Goal: Transaction & Acquisition: Download file/media

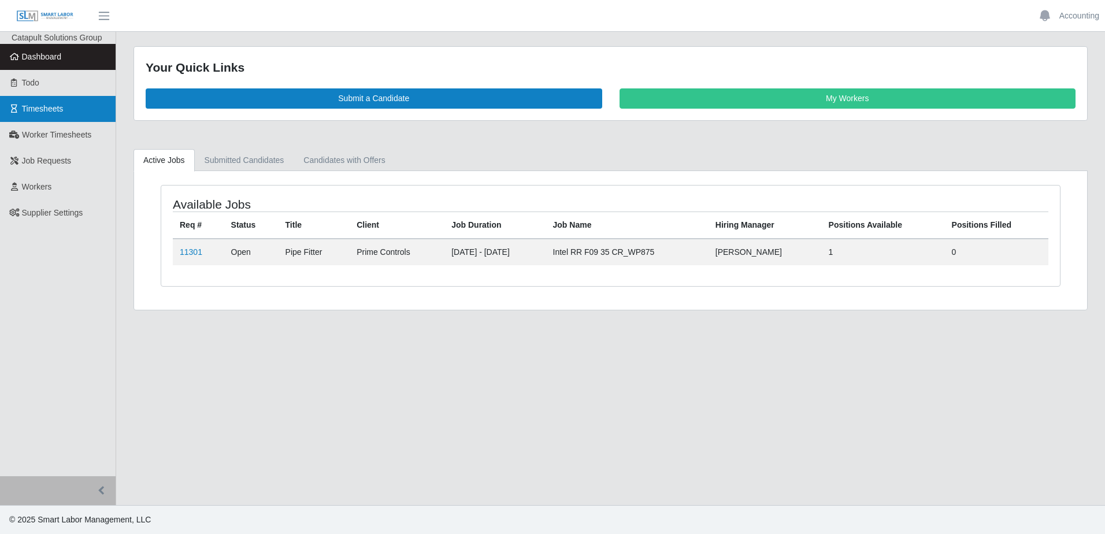
click at [38, 106] on span "Timesheets" at bounding box center [43, 108] width 42 height 9
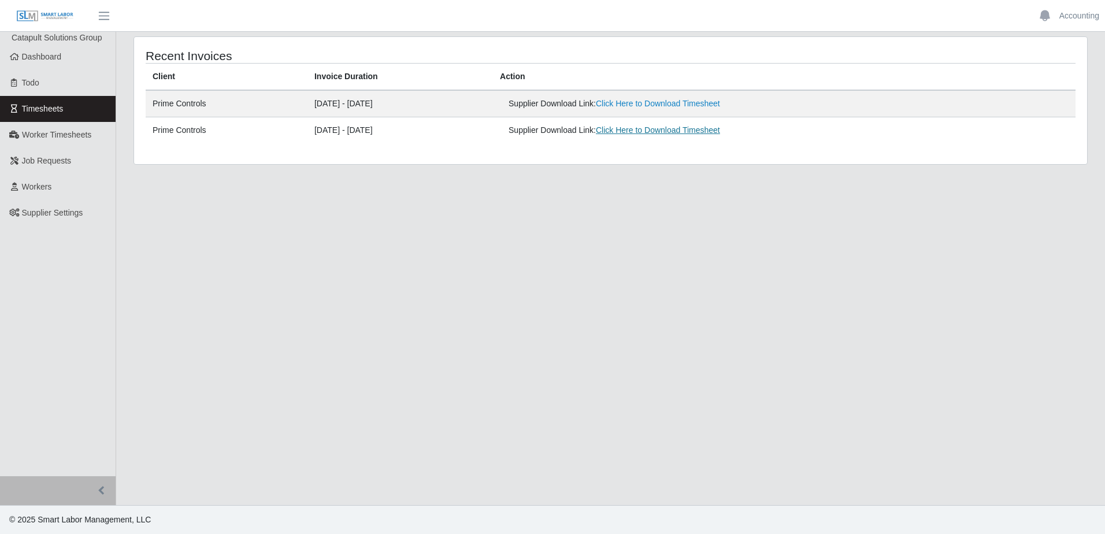
click at [673, 129] on link "Click Here to Download Timesheet" at bounding box center [658, 129] width 124 height 9
click at [666, 128] on link "Click Here to Download Timesheet" at bounding box center [658, 129] width 124 height 9
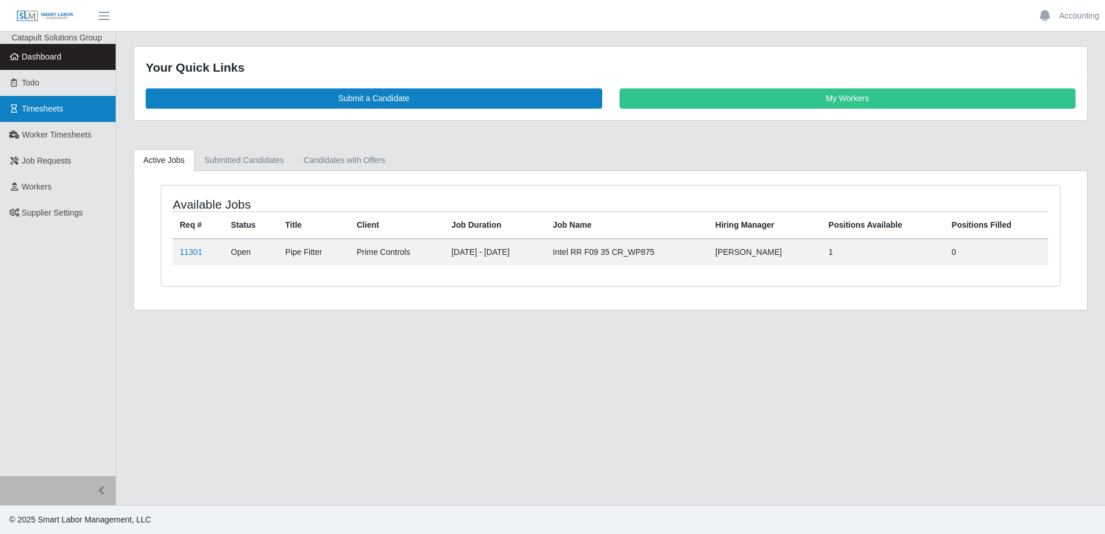
click at [44, 110] on span "Timesheets" at bounding box center [43, 108] width 42 height 9
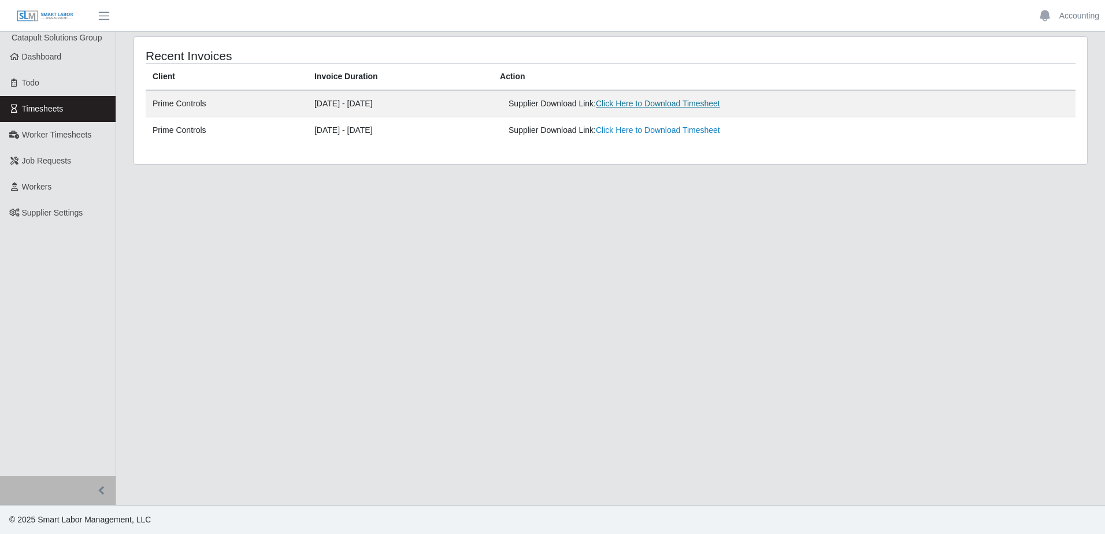
click at [667, 104] on link "Click Here to Download Timesheet" at bounding box center [658, 103] width 124 height 9
